Goal: Use online tool/utility: Utilize a website feature to perform a specific function

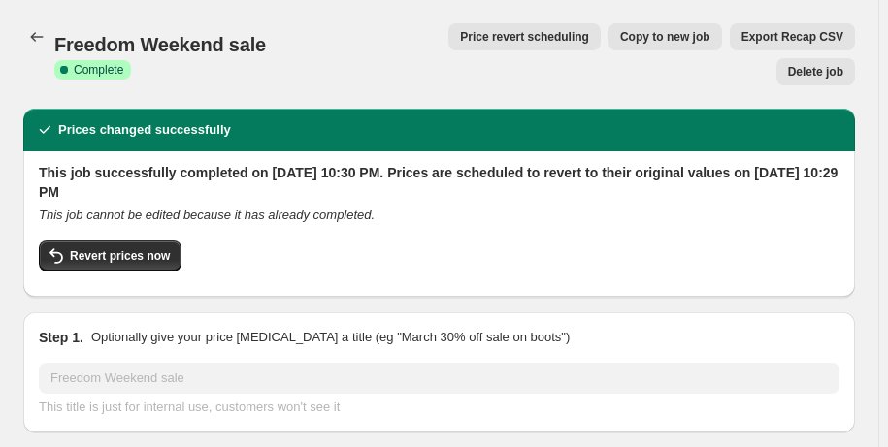
select select "percentage"
select select "pp"
select select "collection"
select select "not_equal"
click at [38, 40] on icon "Price change jobs" at bounding box center [36, 36] width 19 height 19
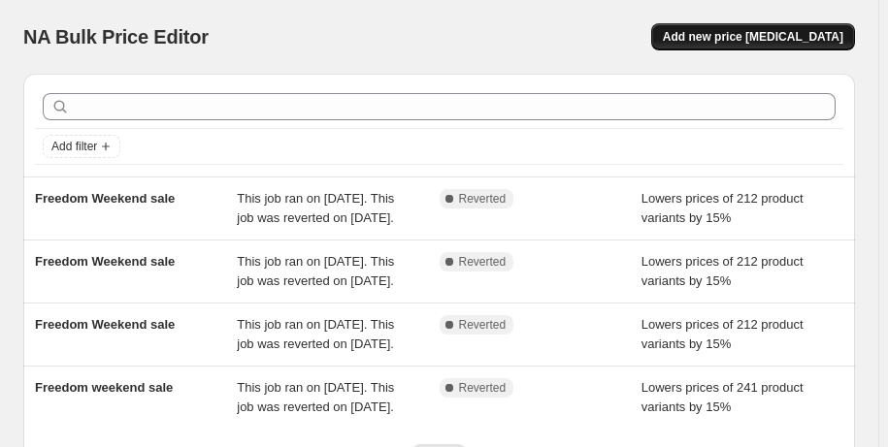
click at [729, 37] on span "Add new price [MEDICAL_DATA]" at bounding box center [753, 37] width 180 height 16
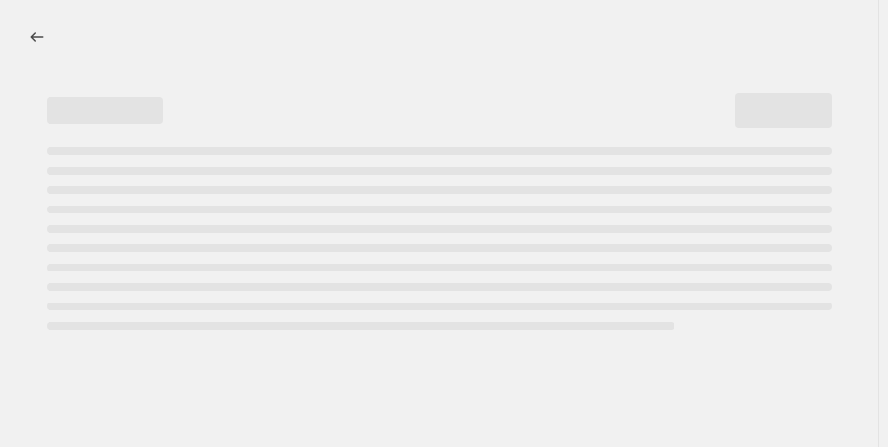
select select "percentage"
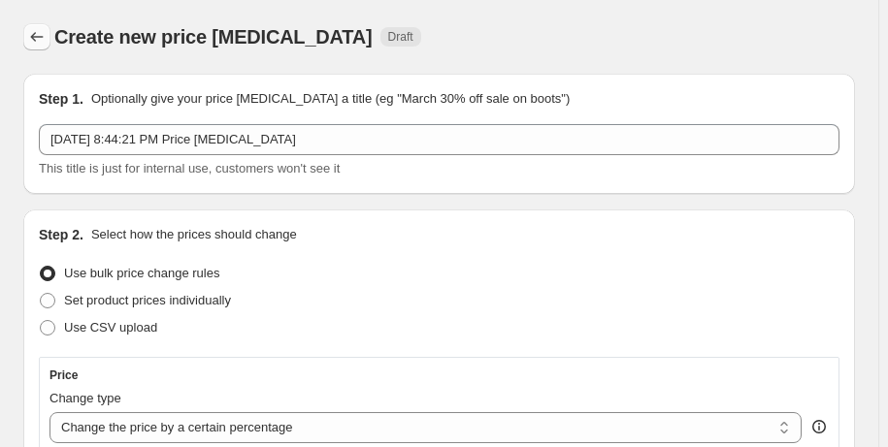
click at [40, 41] on icon "Price change jobs" at bounding box center [36, 36] width 19 height 19
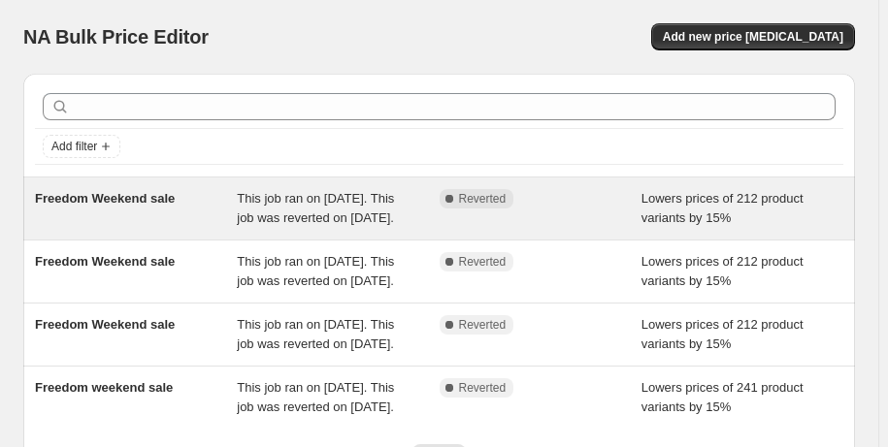
click at [679, 209] on span "Lowers prices of 212 product variants by 15%" at bounding box center [722, 208] width 162 height 34
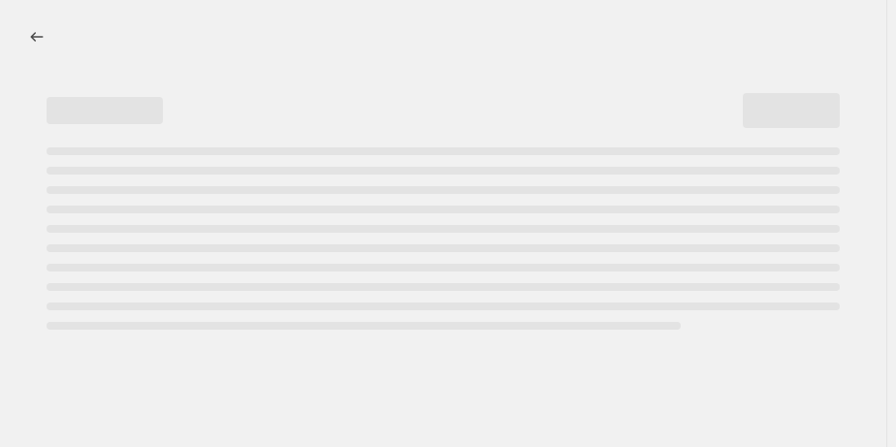
select select "percentage"
select select "pp"
select select "collection"
select select "not_equal"
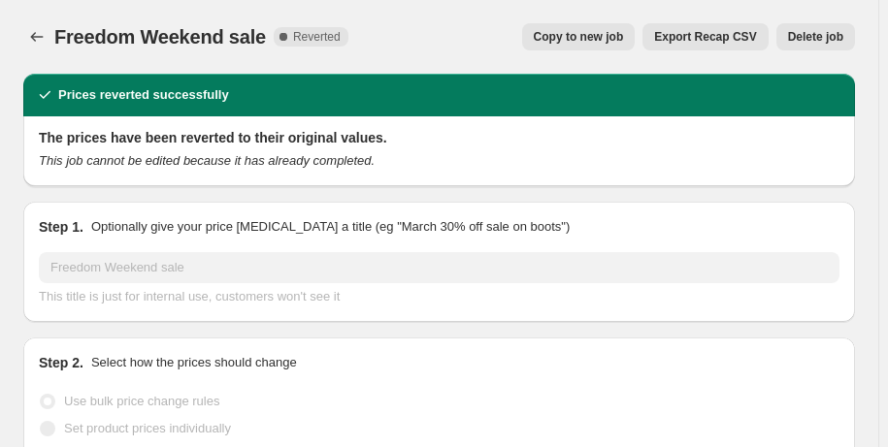
click at [579, 36] on span "Copy to new job" at bounding box center [578, 37] width 90 height 16
select select "percentage"
select select "pp"
select select "collection"
select select "not_equal"
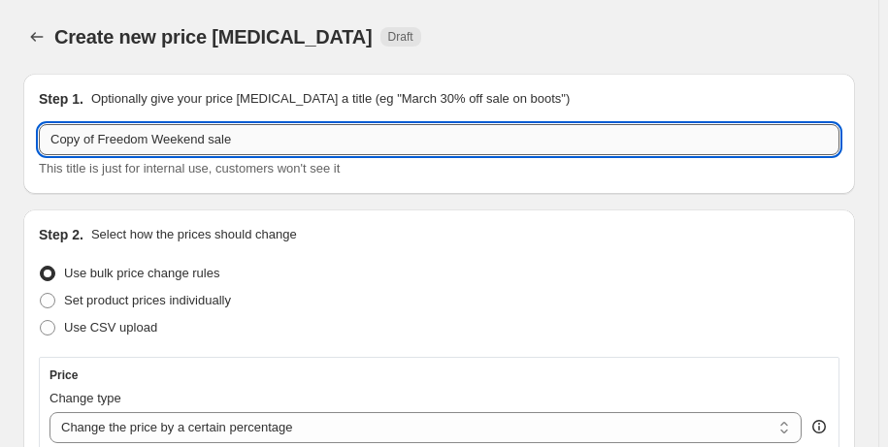
click at [240, 144] on input "Copy of Freedom Weekend sale" at bounding box center [439, 139] width 800 height 31
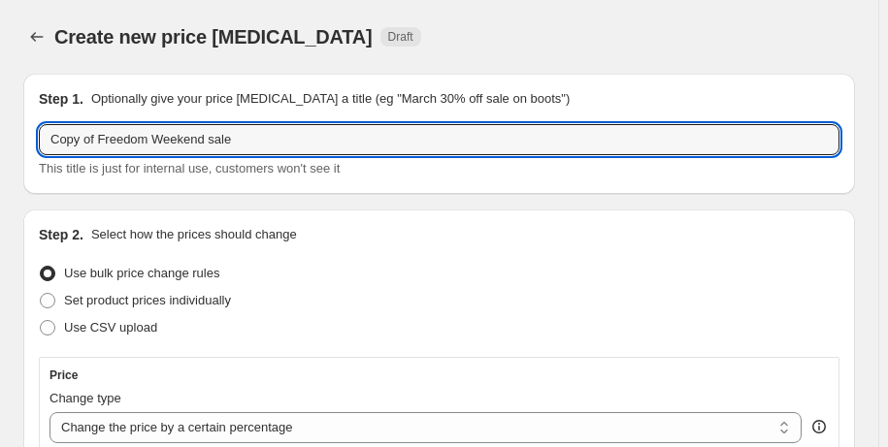
drag, startPoint x: 240, startPoint y: 144, endPoint x: 16, endPoint y: 167, distance: 224.3
type input "[DATE] sale"
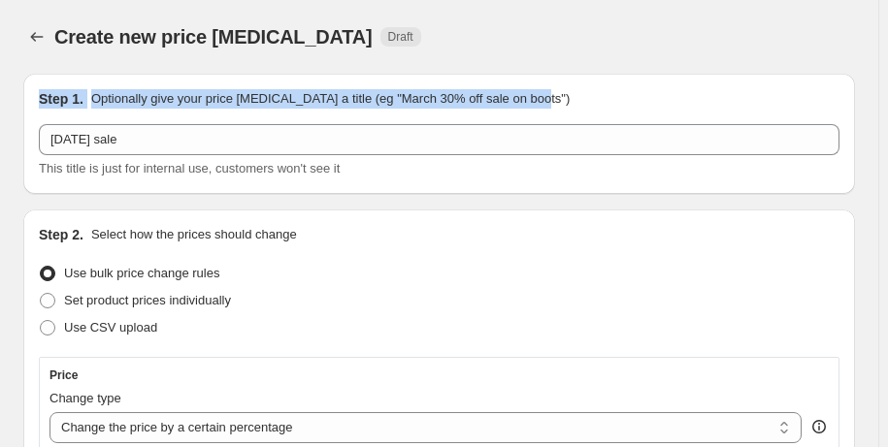
drag, startPoint x: 885, startPoint y: 57, endPoint x: 894, endPoint y: 108, distance: 51.4
click at [887, 108] on html "Home Settings Plans Skip to content Create new price [MEDICAL_DATA]. This page …" at bounding box center [444, 223] width 888 height 447
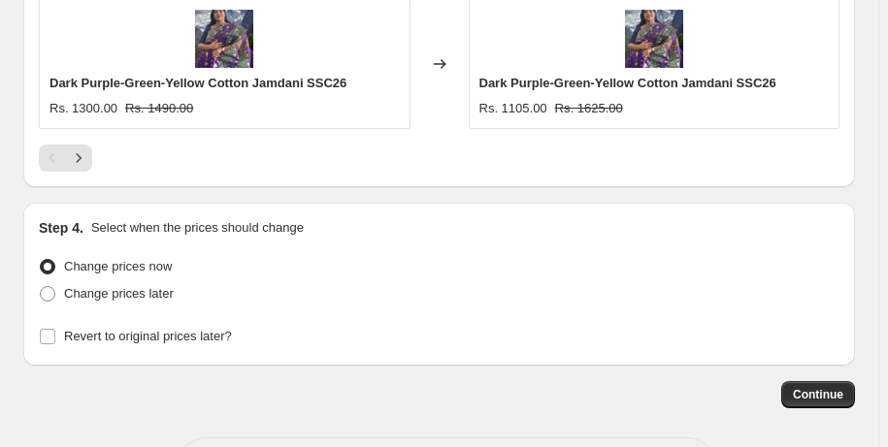
scroll to position [2508, 0]
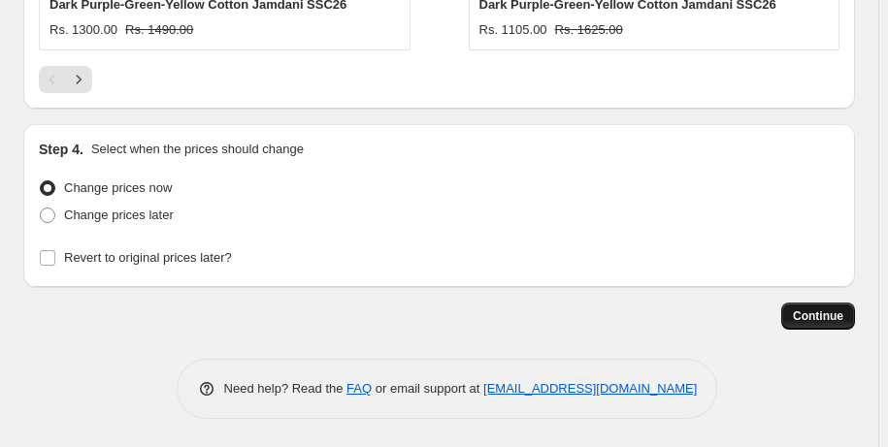
click at [842, 319] on span "Continue" at bounding box center [817, 316] width 50 height 16
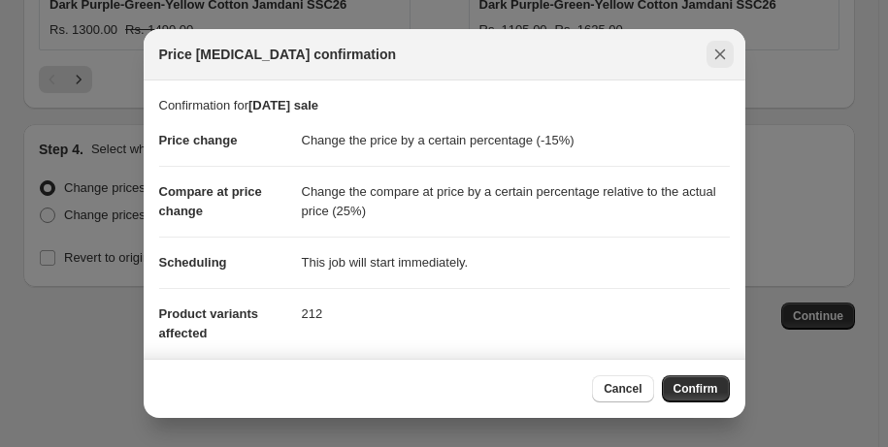
click at [721, 59] on icon "Close" at bounding box center [719, 54] width 19 height 19
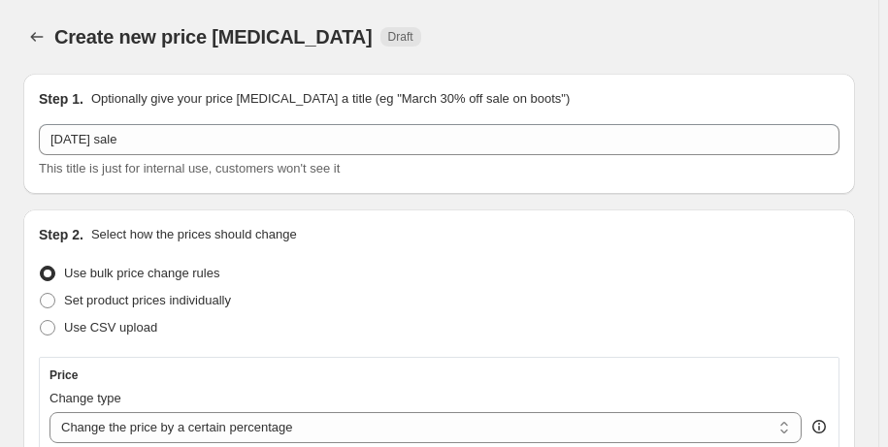
scroll to position [2508, 0]
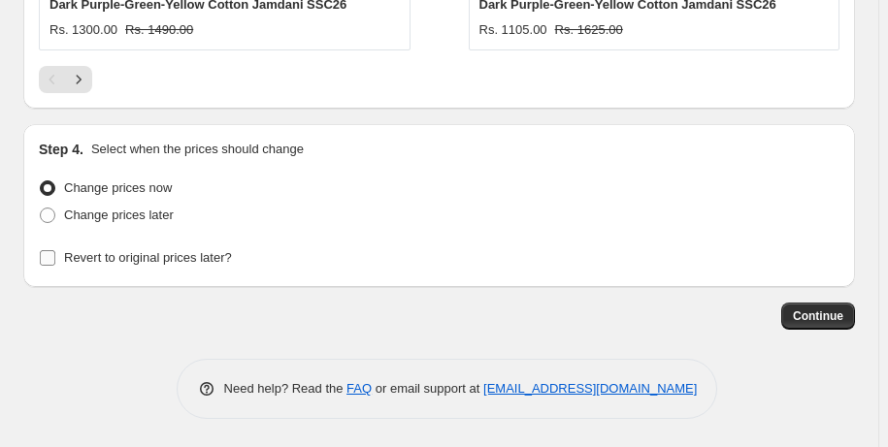
click at [42, 260] on input "Revert to original prices later?" at bounding box center [48, 258] width 16 height 16
checkbox input "true"
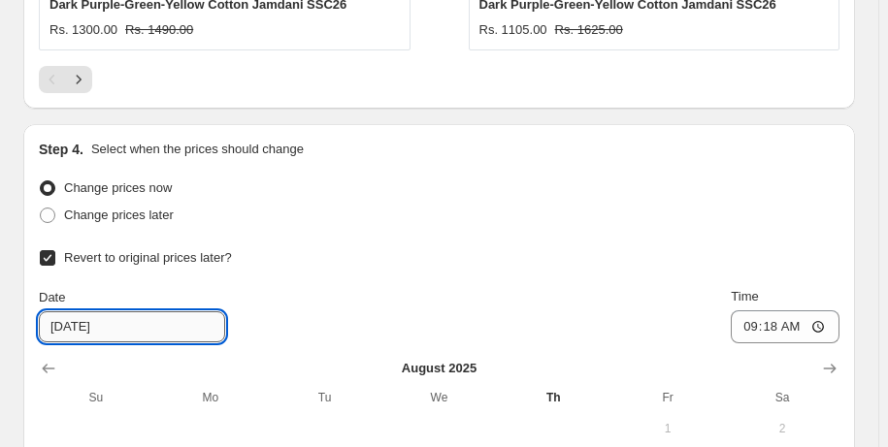
click at [106, 319] on input "[DATE]" at bounding box center [132, 326] width 186 height 31
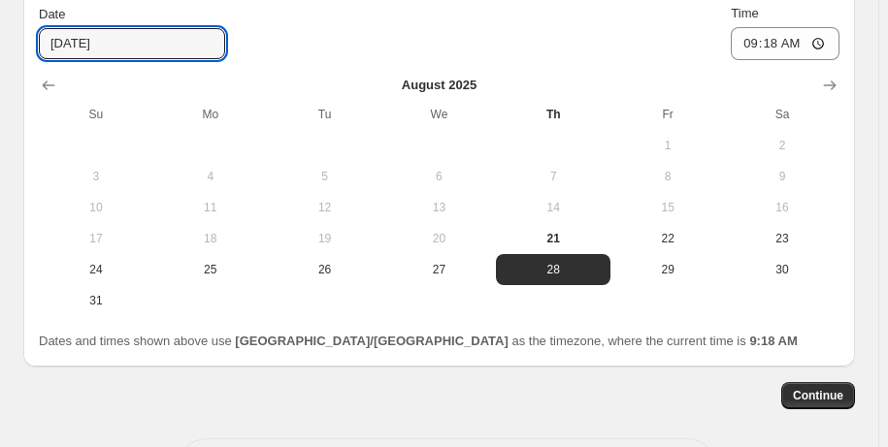
scroll to position [2853, 0]
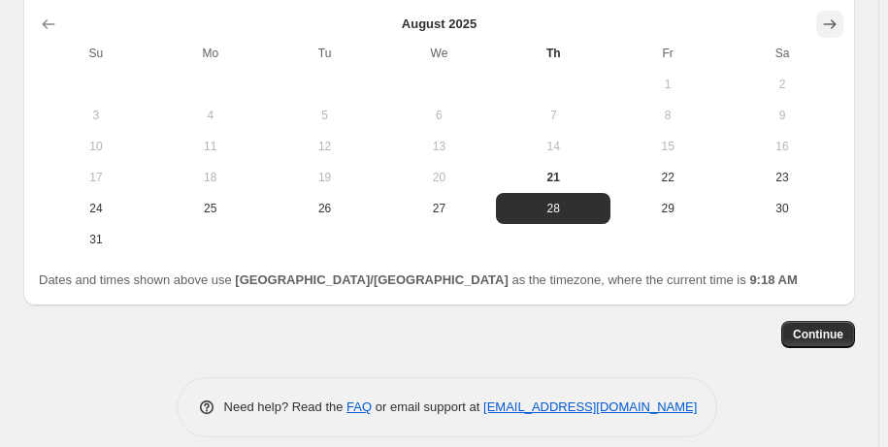
click at [836, 26] on icon "Show next month, September 2025" at bounding box center [830, 23] width 13 height 9
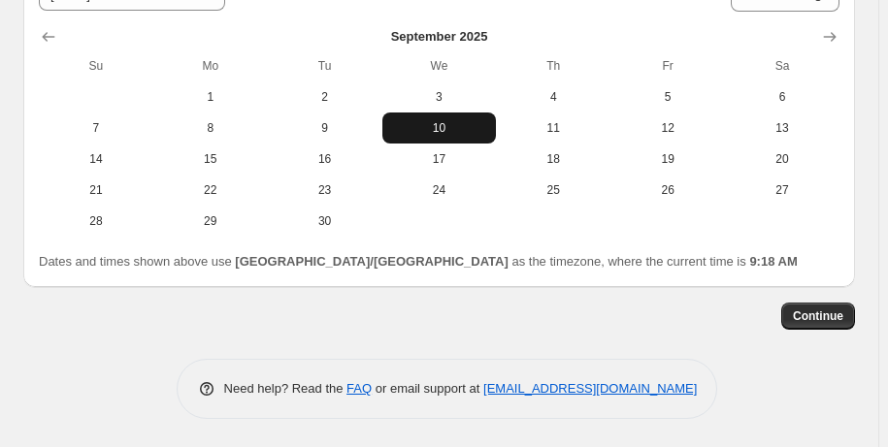
click at [456, 124] on span "10" at bounding box center [439, 128] width 99 height 16
type input "[DATE]"
click at [833, 316] on span "Continue" at bounding box center [817, 316] width 50 height 16
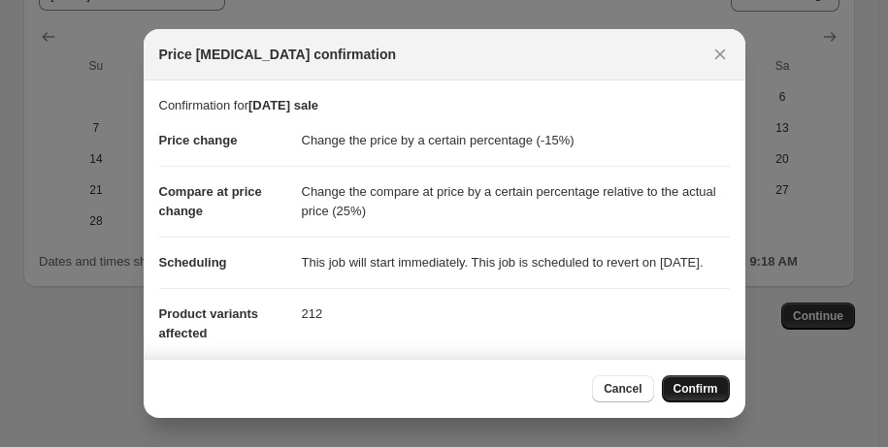
click at [705, 393] on span "Confirm" at bounding box center [695, 389] width 45 height 16
type input "[DATE] sale"
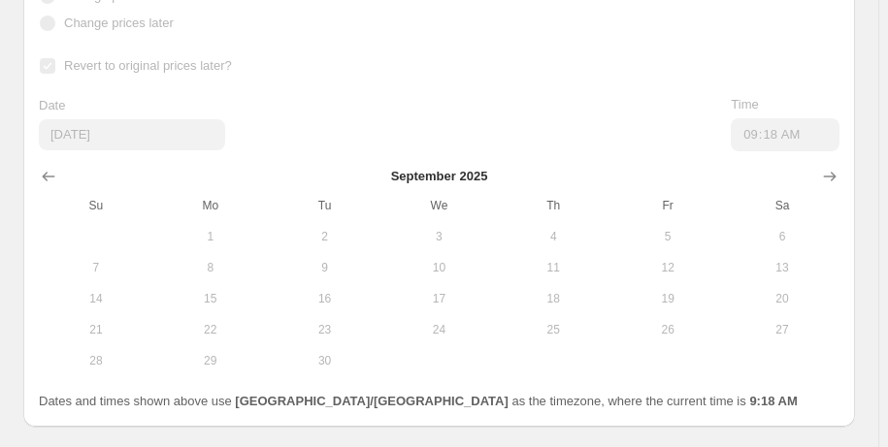
scroll to position [2891, 0]
